Goal: Task Accomplishment & Management: Use online tool/utility

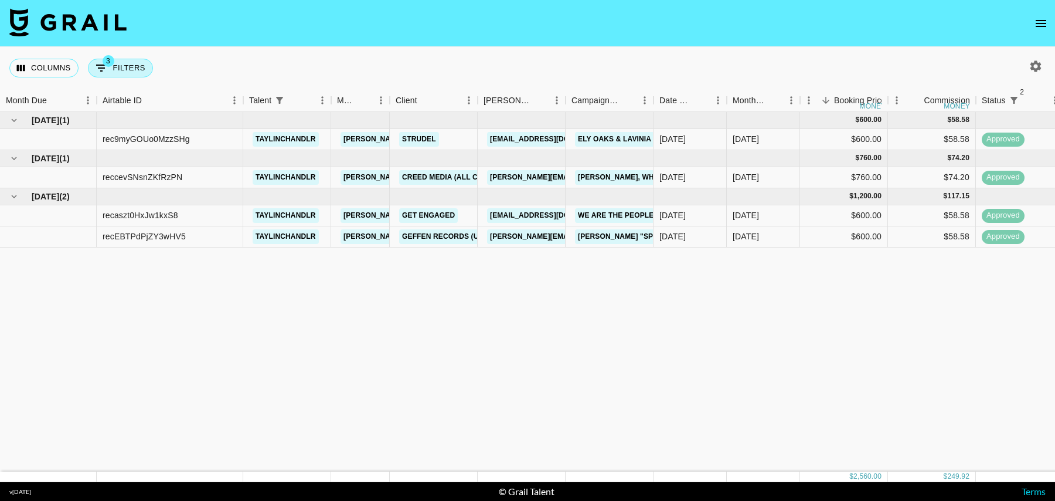
click at [137, 64] on button "3 Filters" at bounding box center [120, 68] width 65 height 19
select select "status"
select select "isNotAnyOf"
select select "status"
select select "isNotAnyOf"
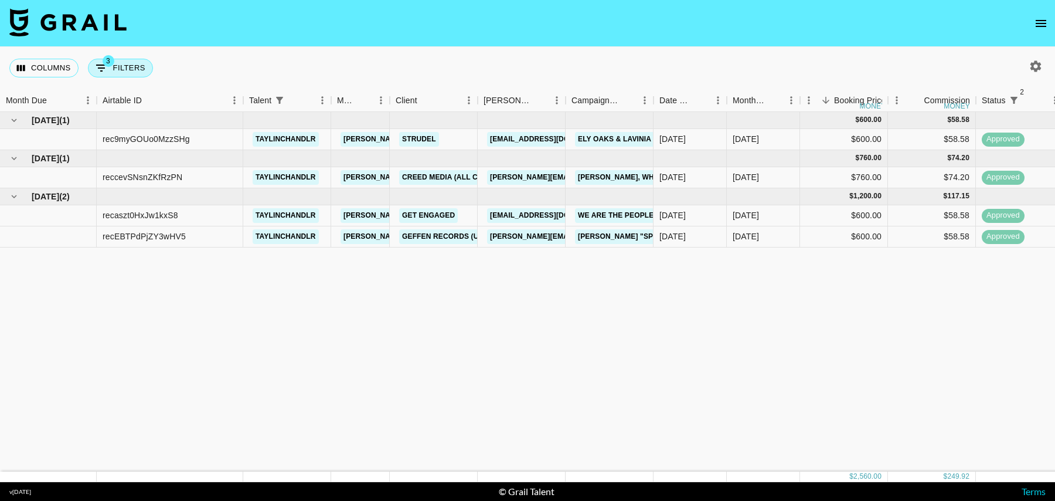
select select "talentName"
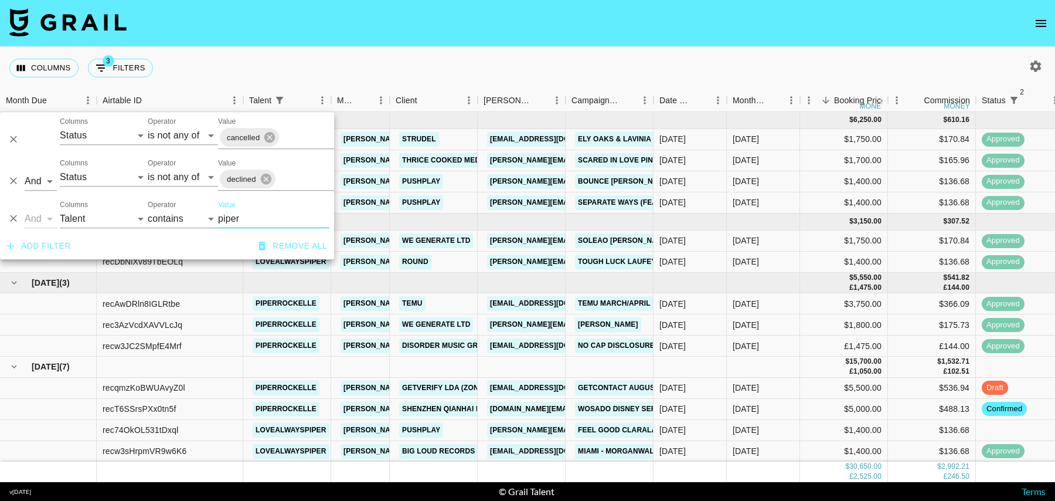
scroll to position [62, 0]
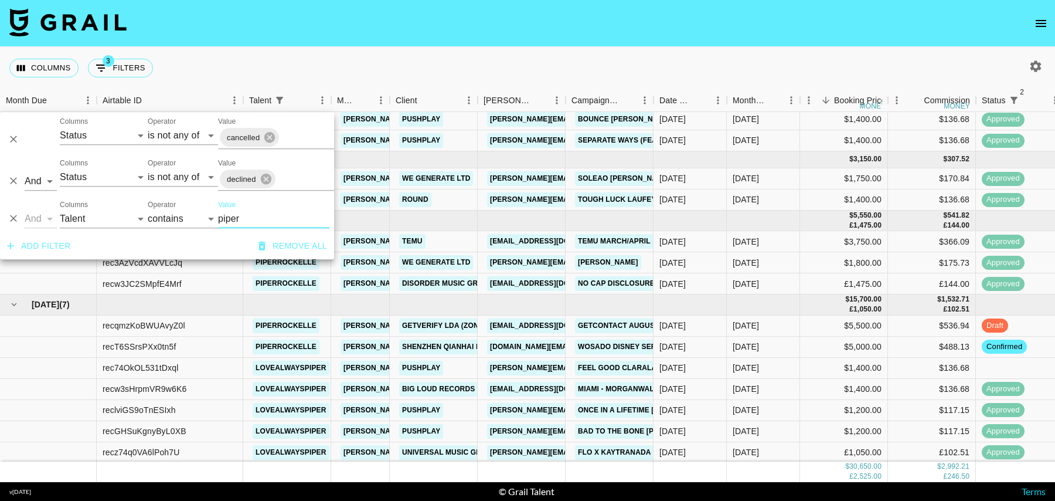
type input "piper"
click at [825, 363] on div "$1,400.00" at bounding box center [844, 368] width 88 height 21
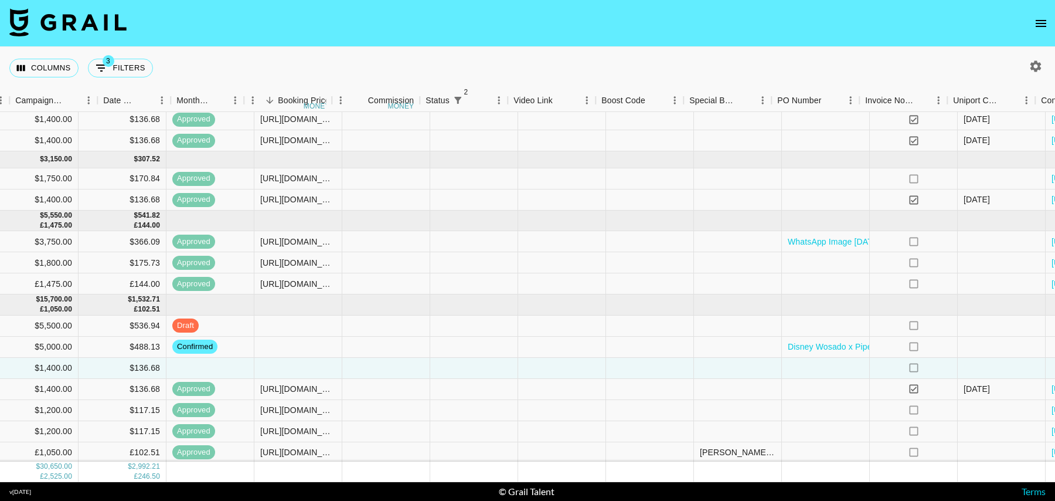
scroll to position [62, 935]
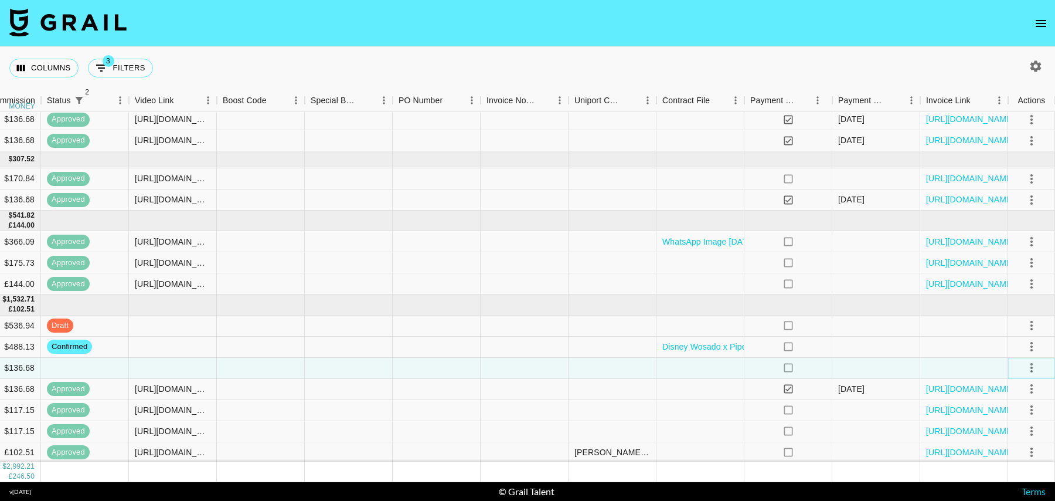
click at [1031, 366] on icon "select merge strategy" at bounding box center [1032, 367] width 2 height 9
click at [1016, 392] on li "Confirm" at bounding box center [1017, 391] width 76 height 21
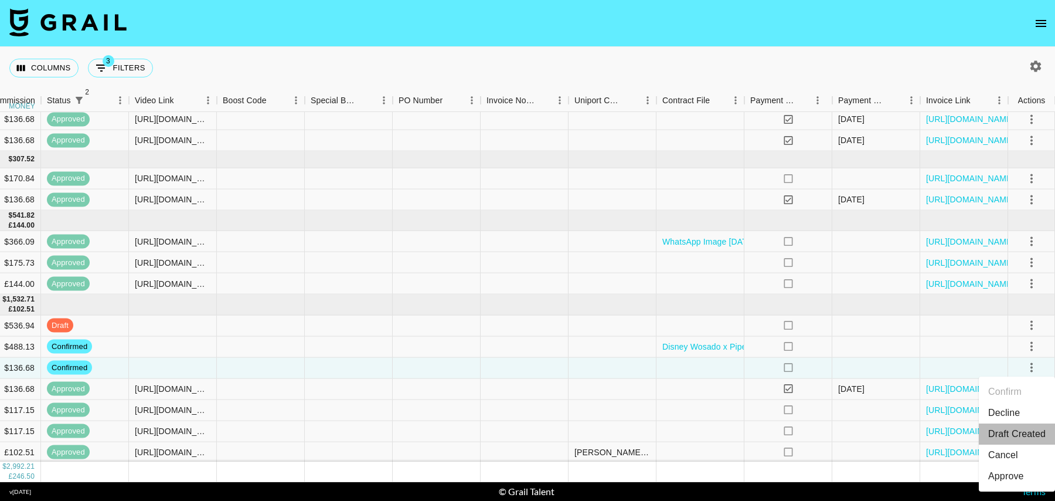
click at [1016, 436] on li "Draft Created" at bounding box center [1017, 433] width 76 height 21
click at [675, 365] on div at bounding box center [701, 367] width 88 height 21
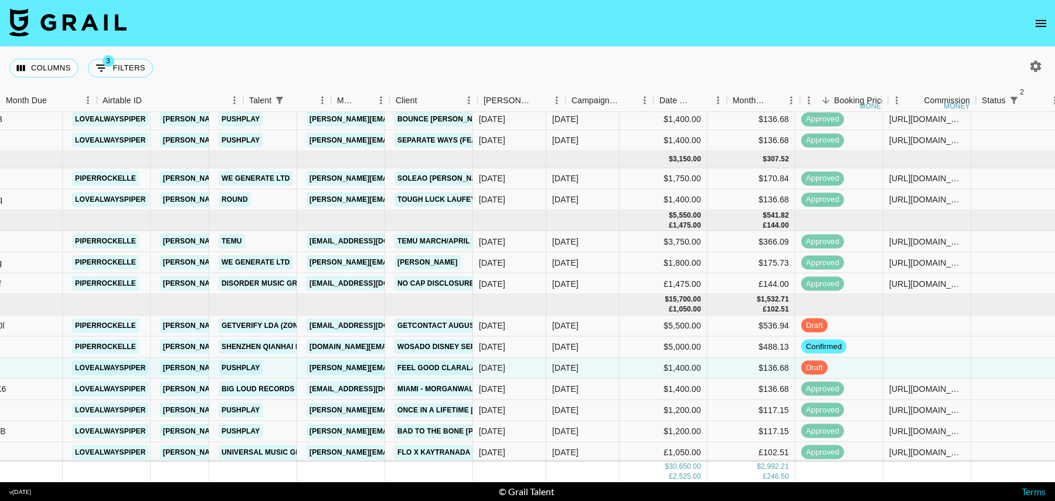
scroll to position [62, 0]
